Goal: Information Seeking & Learning: Learn about a topic

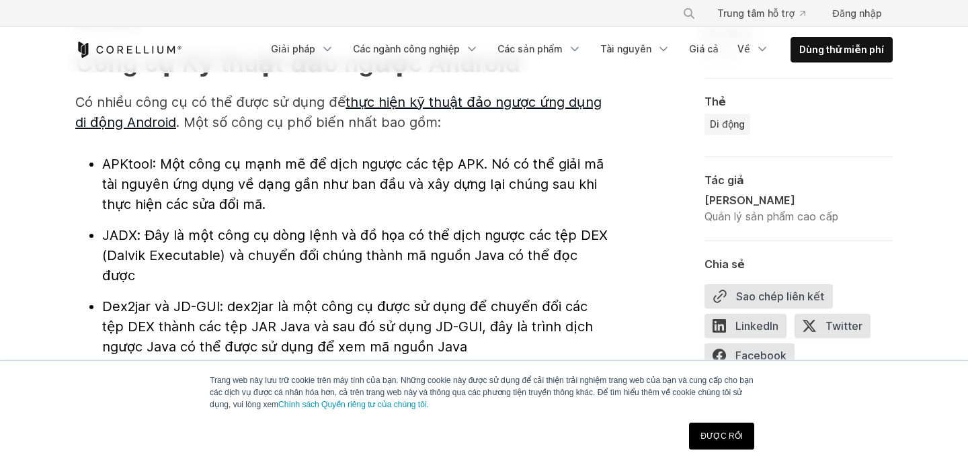
scroll to position [1494, 0]
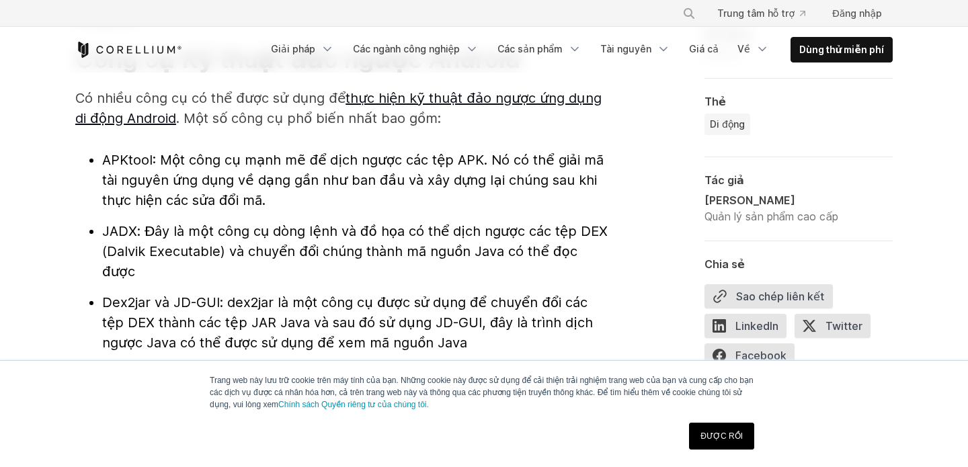
click at [124, 165] on font "APKtool" at bounding box center [127, 160] width 50 height 16
copy font "APKtool"
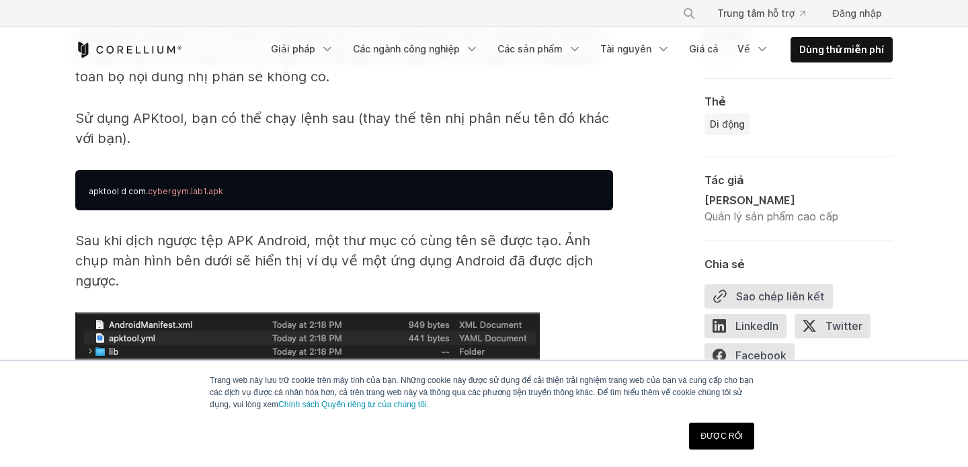
scroll to position [2229, 0]
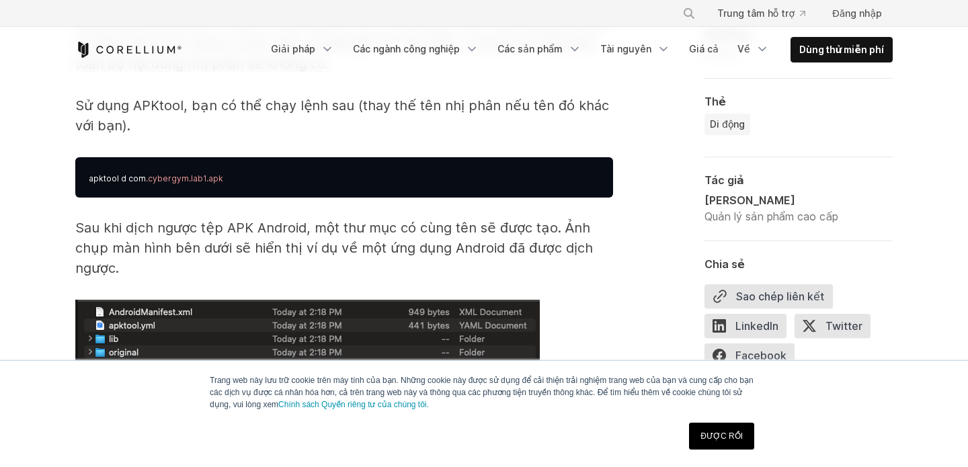
click at [380, 224] on font "Sau khi dịch ngược tệp APK Android, một thư mục có cùng tên sẽ được tạo. Ảnh ch…" at bounding box center [333, 248] width 517 height 56
click at [706, 429] on link "ĐƯỢC RỒI" at bounding box center [721, 436] width 65 height 27
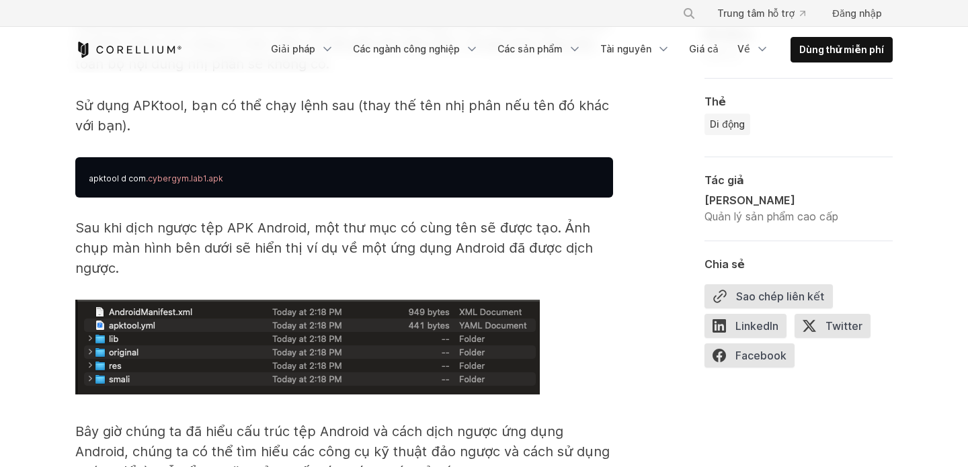
scroll to position [2493, 0]
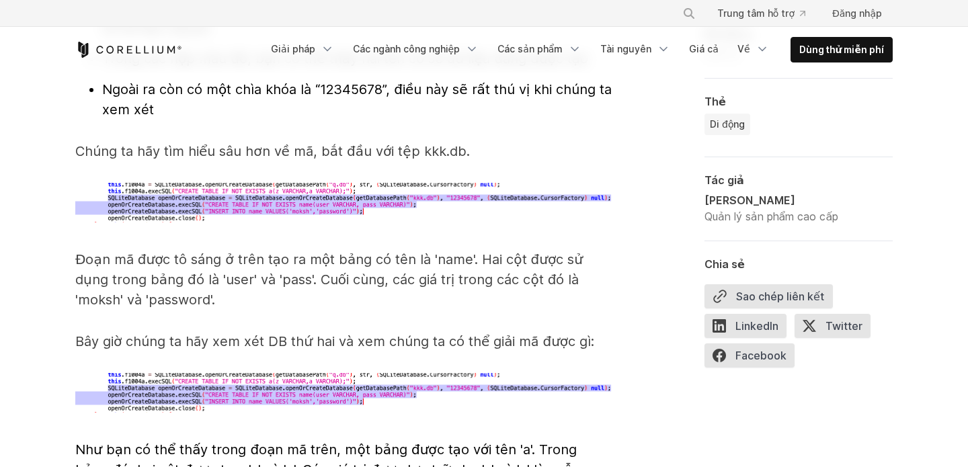
scroll to position [4717, 0]
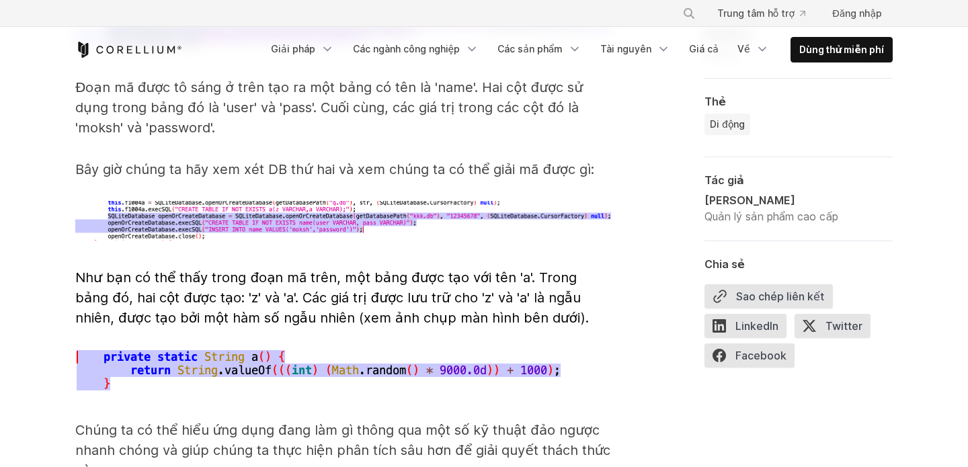
click at [446, 269] on font "Như bạn có thể thấy trong đoạn mã trên, một bảng được tạo với tên 'a'. Trong bả…" at bounding box center [331, 297] width 513 height 56
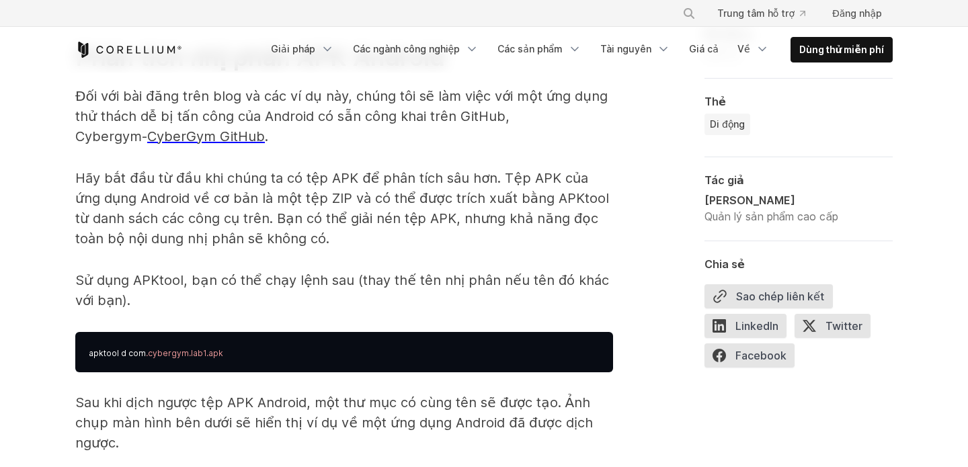
scroll to position [2157, 0]
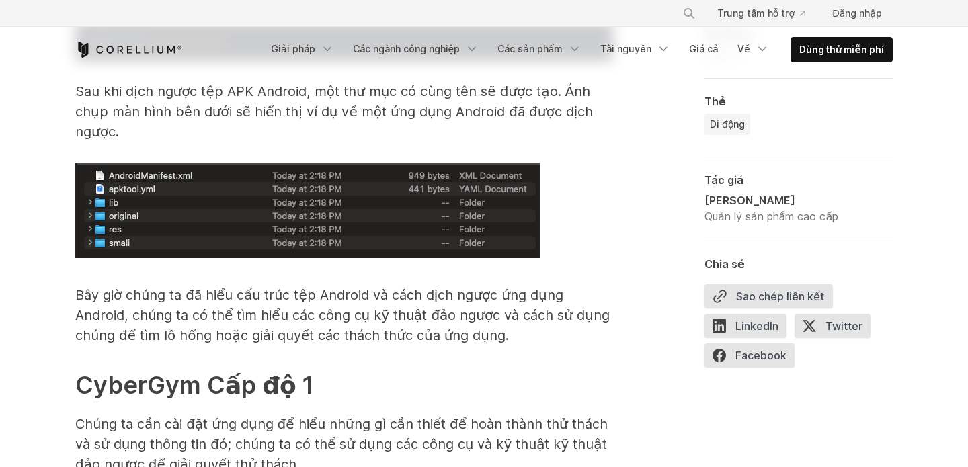
scroll to position [2386, 0]
